Goal: Task Accomplishment & Management: Manage account settings

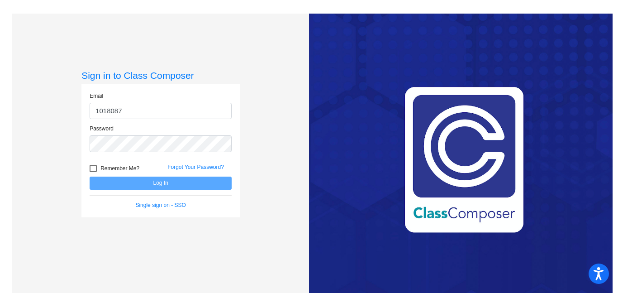
type input "1018087"
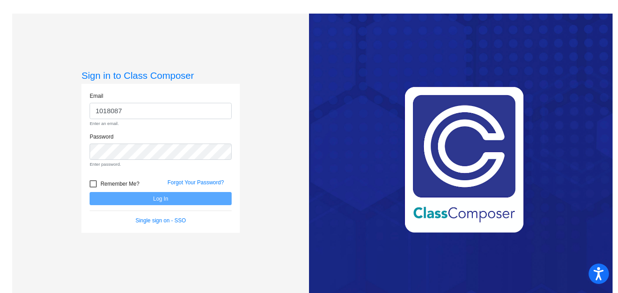
click at [91, 185] on div at bounding box center [93, 183] width 7 height 7
click at [93, 187] on input "Remember Me?" at bounding box center [93, 187] width 0 height 0
checkbox input "true"
click at [175, 108] on input "1018087" at bounding box center [161, 111] width 142 height 17
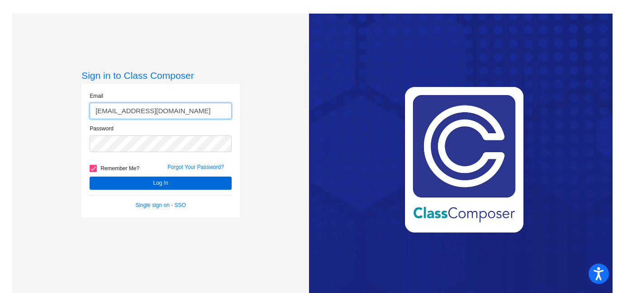
type input "[EMAIL_ADDRESS][DOMAIN_NAME]"
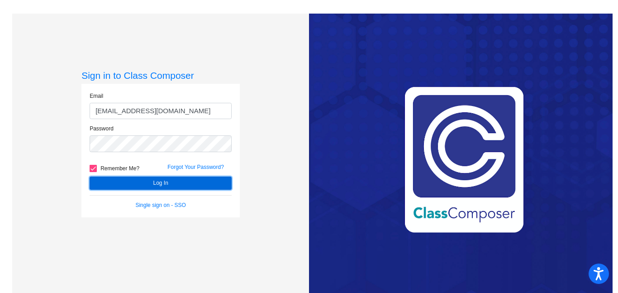
click at [161, 186] on button "Log In" at bounding box center [161, 183] width 142 height 13
